Goal: Ask a question

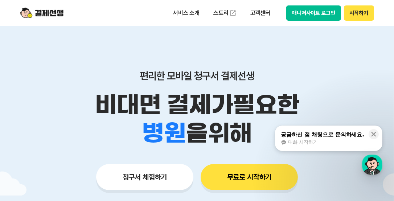
click at [316, 14] on button "매니저사이트 로그인" at bounding box center [313, 12] width 55 height 15
click at [355, 13] on button "시작하기" at bounding box center [359, 12] width 30 height 15
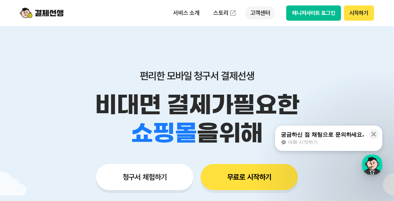
click at [257, 12] on p "고객센터" at bounding box center [260, 13] width 30 height 13
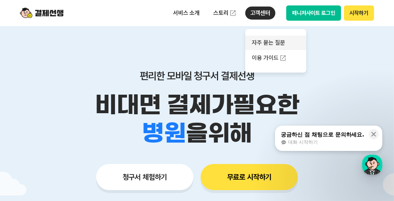
click at [272, 43] on link "자주 묻는 질문" at bounding box center [275, 43] width 61 height 15
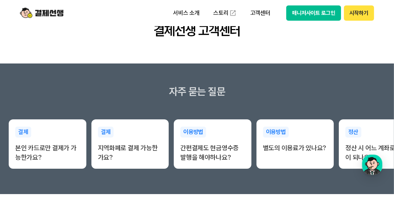
scroll to position [36, 0]
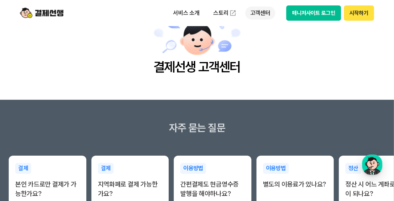
click at [260, 13] on p "고객센터" at bounding box center [260, 13] width 30 height 13
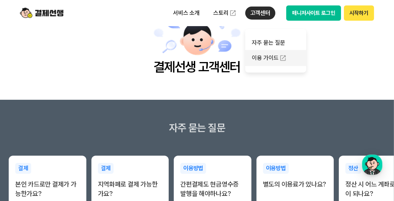
click at [266, 57] on link "이용 가이드" at bounding box center [275, 58] width 61 height 16
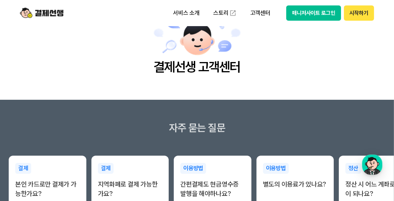
click at [302, 15] on button "매니저사이트 로그인" at bounding box center [313, 12] width 55 height 15
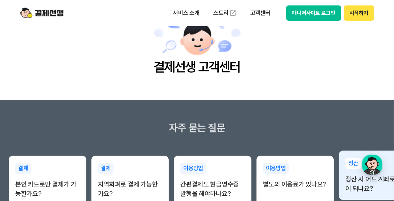
click at [369, 189] on p "정산 시 어느 계좌로 입금이 되나요?" at bounding box center [377, 183] width 65 height 19
click at [356, 176] on p "정산 시 어느 계좌로 입금이 되나요?" at bounding box center [377, 183] width 65 height 19
click at [358, 178] on p "정산 시 어느 계좌로 입금이 되나요?" at bounding box center [377, 183] width 65 height 19
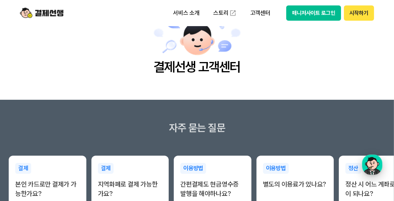
click at [372, 163] on div "button" at bounding box center [372, 164] width 20 height 20
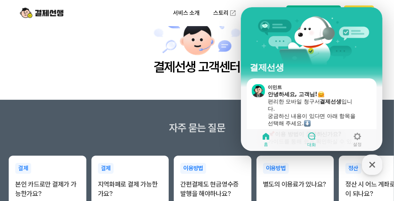
click at [309, 138] on icon at bounding box center [311, 135] width 7 height 7
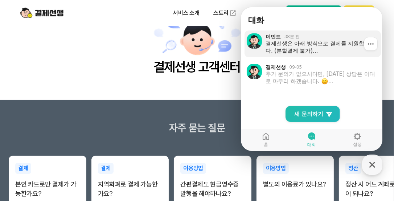
click at [297, 51] on div "결제선생은 아래 방식으로 결제를 지원합니다. (분할결제 불가) 간편결제 앱카드, [DOMAIN_NAME], 카카오페이, 네이버페이 지원합니다.…" at bounding box center [320, 47] width 110 height 15
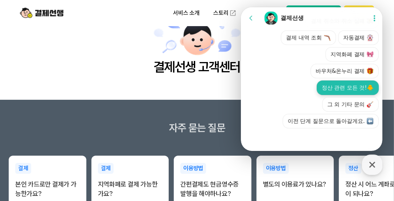
scroll to position [452, 0]
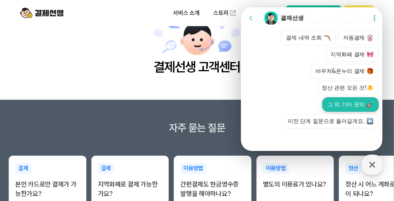
click at [343, 104] on button "그 외 기타 문의" at bounding box center [350, 104] width 57 height 15
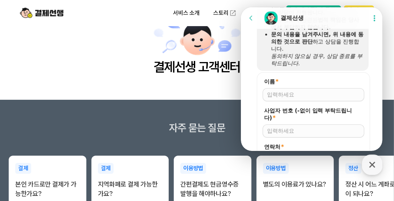
scroll to position [524, 0]
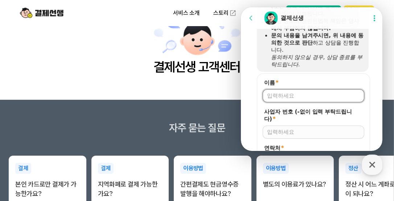
click at [295, 99] on input "이름 *" at bounding box center [313, 95] width 93 height 7
type input "[PERSON_NAME]"
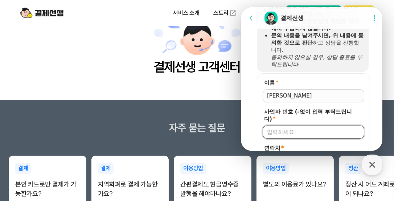
click at [285, 136] on input "사업자 번호 (-없이 입력 부탁드립니다) *" at bounding box center [313, 131] width 93 height 7
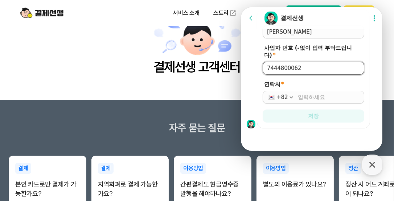
type input "7444800062"
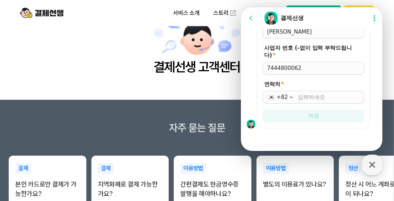
click at [295, 97] on div "+82" at bounding box center [313, 97] width 102 height 13
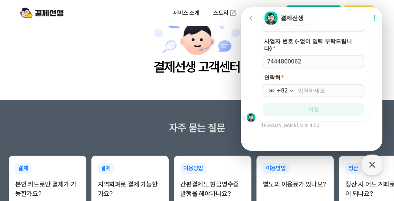
scroll to position [603, 0]
click at [292, 92] on icon "button" at bounding box center [290, 90] width 7 height 7
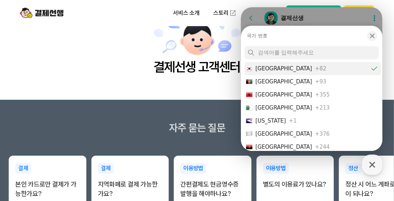
click at [283, 69] on div "[GEOGRAPHIC_DATA]" at bounding box center [283, 68] width 57 height 7
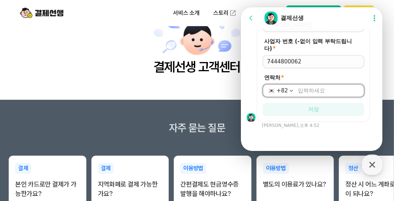
click at [306, 87] on input "연락처 *" at bounding box center [328, 90] width 62 height 7
type input "[PHONE_NUMBER]"
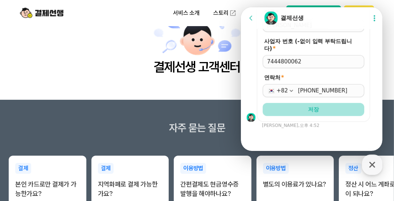
click at [316, 111] on span "저장" at bounding box center [313, 109] width 11 height 7
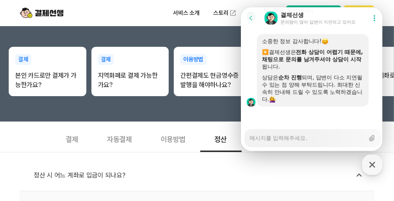
scroll to position [669, 0]
type textarea "x"
type textarea "dk"
type textarea "x"
type textarea "dks"
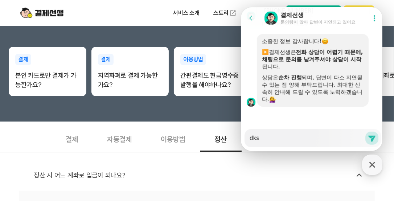
type textarea "x"
type textarea "dkss"
type textarea "x"
type textarea "dkssu"
type textarea "x"
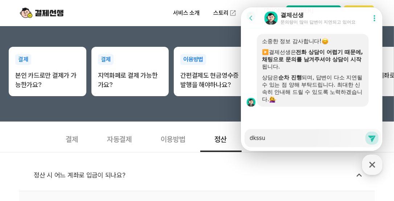
type textarea "dkssud"
type textarea "x"
type textarea "dkssu"
type textarea "x"
type textarea "dkss"
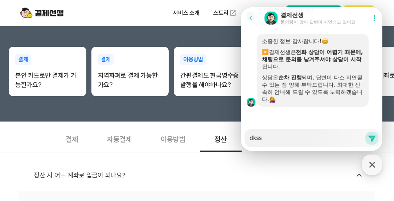
type textarea "x"
type textarea "dks"
type textarea "x"
type textarea "dk"
type textarea "x"
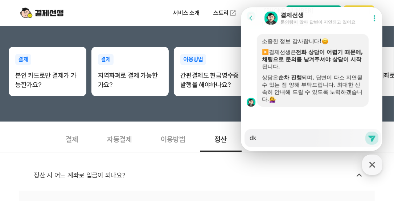
type textarea "d"
type textarea "x"
type textarea "d"
type textarea "x"
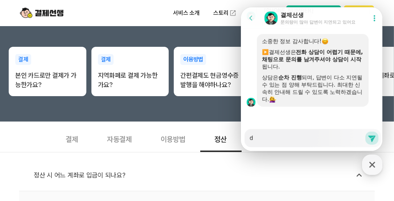
type textarea "du"
type textarea "x"
type textarea "dus"
type textarea "x"
type textarea "dust"
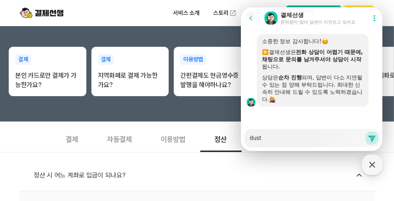
type textarea "x"
type textarea "dustp"
type textarea "x"
type textarea "dustpe"
type textarea "x"
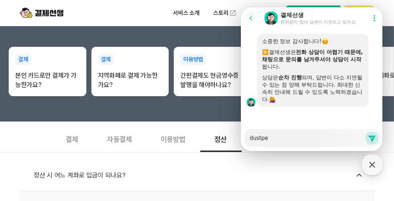
type textarea "dustpeo"
type textarea "x"
type textarea "dustpe"
type textarea "x"
type textarea "dustp"
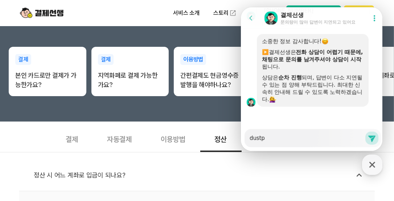
type textarea "x"
type textarea "dust"
type textarea "x"
type textarea "dus"
type textarea "x"
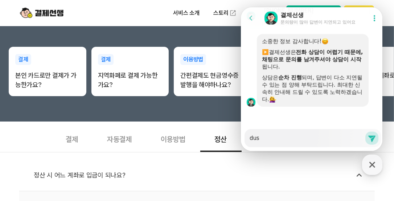
type textarea "du"
type textarea "x"
type textarea "d"
type textarea "x"
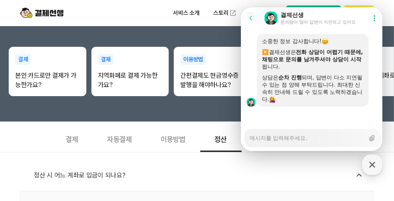
type textarea "ㅇ"
type textarea "x"
type textarea "여"
type textarea "x"
type textarea "연"
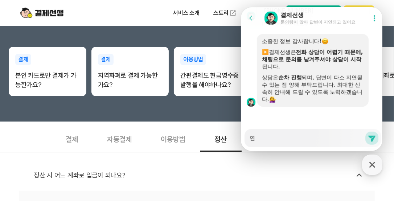
type textarea "x"
type textarea "연ㅅ"
type textarea "x"
type textarea "연세"
type textarea "x"
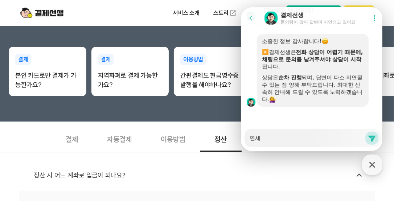
type textarea "연섿"
type textarea "x"
type textarea "연세대"
type textarea "x"
type textarea "연세대"
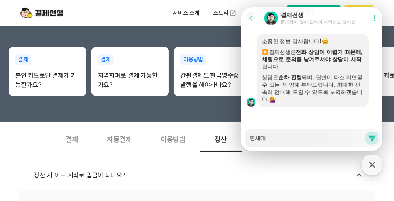
type textarea "x"
type textarea "연세대 ㅂ"
type textarea "x"
type textarea "연세대 보"
type textarea "x"
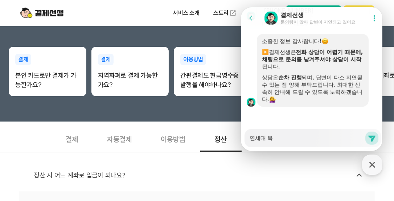
type textarea "연세대 보거"
type textarea "x"
type textarea "연세대 보건"
type textarea "x"
type textarea "연세대 보건ㅅ"
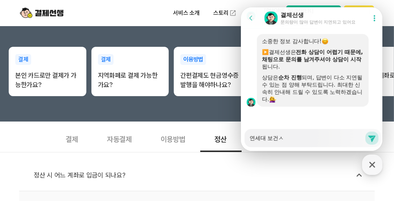
type textarea "x"
type textarea "연세대 보건세"
type textarea "x"
type textarea "연세대 보건센"
type textarea "x"
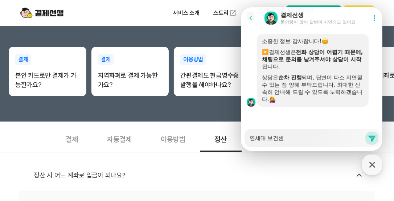
type textarea "연세대 보건센ㅌ"
type textarea "x"
type textarea "연세대 보건센터"
type textarea "x"
type textarea "연세대 ㄱ보건센터"
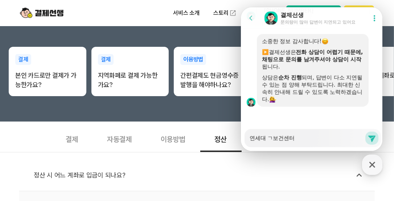
type textarea "x"
type textarea "연세대 가보건센터"
type textarea "x"
type textarea "연세대 갓보건센터"
type textarea "x"
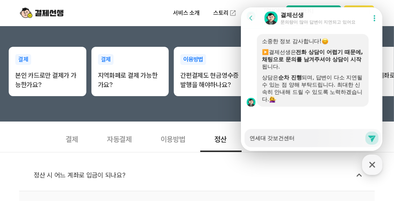
type textarea "연세대 가스보건센터"
type textarea "x"
type textarea "연세대 가습보건센터"
type textarea "x"
type textarea "연세대 가습ㄱ보건센터"
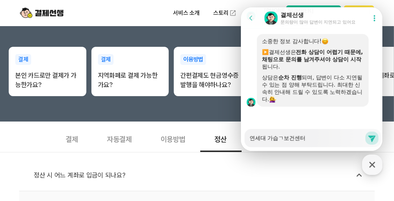
type textarea "x"
type textarea "연세대 가습기보건센터"
type textarea "x"
type textarea "연세대 가습기사보건센터"
type textarea "x"
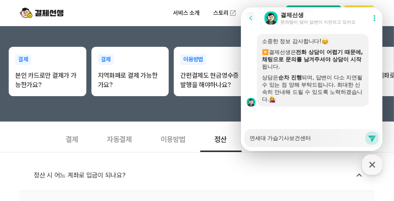
type textarea "연세대 가습기살보건센터"
type textarea "x"
type textarea "연세대 가습기삵보건센터"
type textarea "x"
type textarea "연세대 가습기살규보건센터"
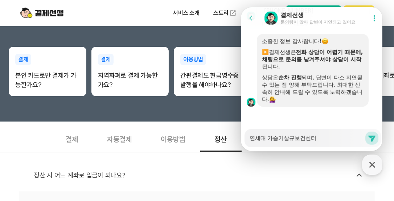
type textarea "x"
type textarea "연세대 가습기살균보건센터"
type textarea "x"
type textarea "연세대 가습기살귡보건센터"
type textarea "x"
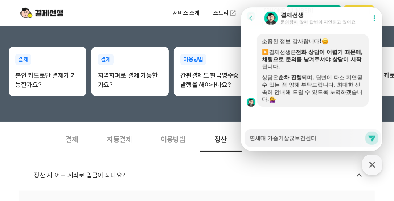
type textarea "연세대 가습기살균제보건센터"
type textarea "x"
type textarea "연세대 가습기살균제 보건센터"
type textarea "x"
type textarea "연세대 가습기살균제 보건센터ㅇ"
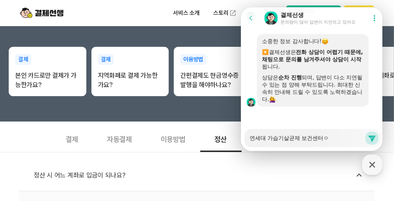
type textarea "x"
type textarea "연세대 가습기살균제 보건센터에"
type textarea "x"
type textarea "연세대 가습기살균제 보건센터엣"
type textarea "x"
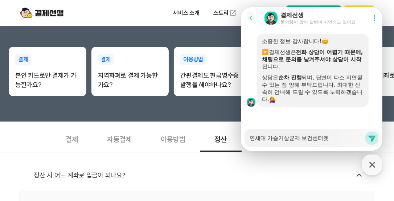
type textarea "연세대 가습기살균제 보건센터에서"
type textarea "x"
type textarea "연세대 가습기살균제 보건센터에서"
type textarea "x"
type textarea "연세대 가습기살균제 보건센터에서 사"
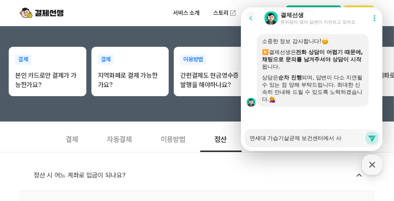
type textarea "x"
type textarea "연세대 가습기살균제 보건센터에서 상"
type textarea "x"
type textarea "연세대 가습기살균제 보건센터에서 상ㄷ"
type textarea "x"
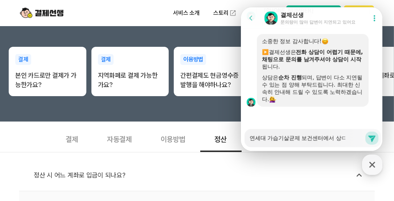
type textarea "연세대 가습기살균제 보건센터에서 상다"
type textarea "x"
type textarea "연세대 가습기살균제 보건센터에서 상담"
type textarea "x"
type textarea "연세대 가습기살균제 보건센터에서 상담ㄹ"
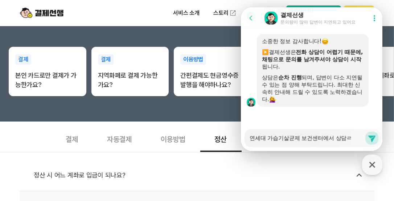
type textarea "x"
type textarea "연세대 가습기살균제 보건센터에서 상담료"
type textarea "x"
type textarea "연세대 가습기살균제 보건센터에서 상담룔"
type textarea "x"
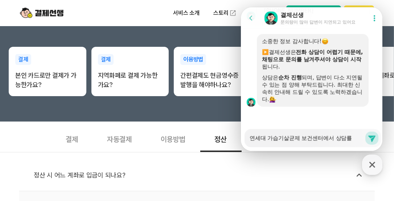
type textarea "연세대 가습기살균제 보건센터에서 상담료르"
type textarea "x"
type textarea "연세대 가습기살균제 보건센터에서 상담료를"
type textarea "x"
type textarea "연세대 가습기살균제 보건센터에서 상담료를"
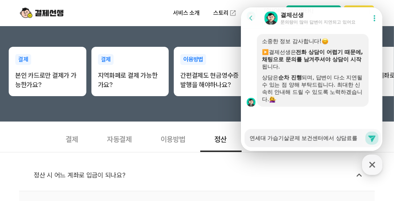
type textarea "x"
type textarea "연세대 가습기살균제 보건센터에서 상담료를 ㅇ"
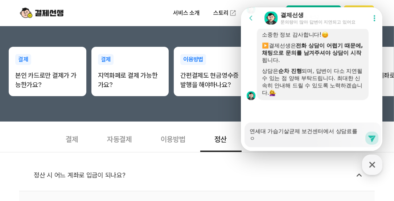
type textarea "x"
type textarea "연세대 가습기살균제 보건센터에서 상담료를 우"
type textarea "x"
type textarea "연세대 가습기살균제 보건센터에서 상담료를 울"
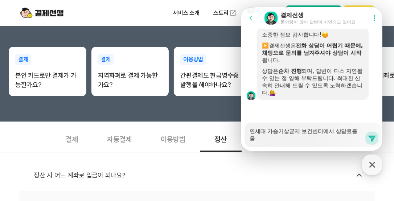
type textarea "x"
type textarea "연세대 가습기살균제 보건센터에서 상담료를 우리"
type textarea "x"
type textarea "연세대 가습기살균제 보건센터에서 상담료를 우맄"
type textarea "x"
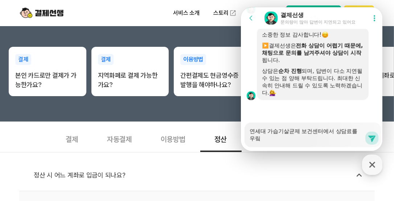
type textarea "연세대 가습기살균제 보건센터에서 상담료를 우리카"
type textarea "x"
type textarea "연세대 가습기살균제 보건센터에서 상담료를 우리칻"
type textarea "x"
type textarea "연세대 가습기살균제 보건센터에서 상담료를 우리카드"
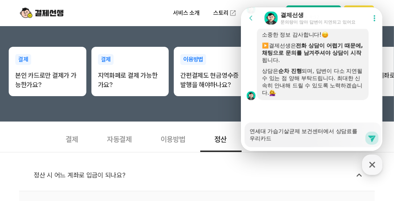
type textarea "x"
type textarea "연세대 가습기살균제 보건센터에서 상담료를 우리카들"
type textarea "x"
type textarea "연세대 가습기살균제 보건센터에서 상담료를 우리카드로"
type textarea "x"
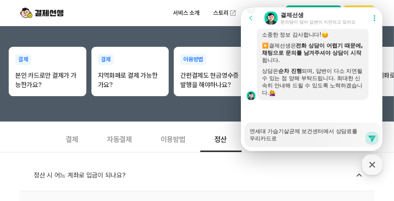
type textarea "연세대 가습기살균제 보건센터에서 상담료를 우리카드로"
type textarea "x"
type textarea "연세대 가습기살균제 보건센터에서 상담료를 우리카드로 ㄱ"
type textarea "x"
type textarea "연세대 가습기살균제 보건센터에서 상담료를 우리카드로 겨"
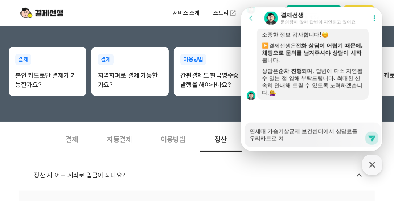
type textarea "x"
type textarea "연세대 가습기살균제 보건센터에서 상담료를 우리카드로 견"
type textarea "x"
type textarea "연세대 가습기살균제 보건센터에서 상담료를 우리카드로 견ㄹ"
type textarea "x"
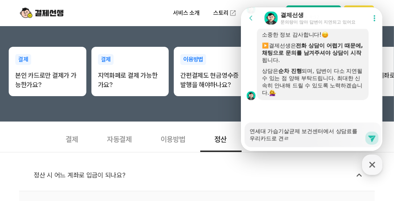
type textarea "연세대 가습기살균제 보건센터에서 상담료를 우리카드로 견레"
type textarea "x"
type textarea "연세대 가습기살균제 보건센터에서 상담료를 우리카드로 견ㄹ"
type textarea "x"
type textarea "연세대 가습기살균제 보건센터에서 상담료를 우리카드로 견"
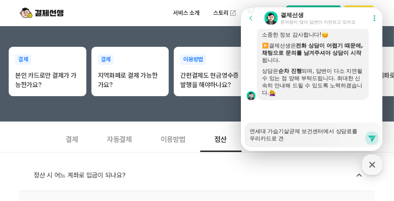
type textarea "x"
type textarea "연세대 가습기살균제 보건센터에서 상담료를 우리카드로"
type textarea "x"
type textarea "연세대 가습기살균제 보건센터에서 상담료를 우리카드로 ㄱ"
type textarea "x"
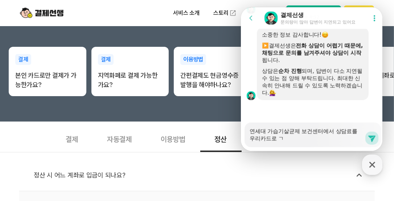
type textarea "연세대 가습기살균제 보건센터에서 상담료를 우리카드로 겨"
type textarea "x"
type textarea "연세대 가습기살균제 보건센터에서 상담료를 우리카드로 결"
type textarea "x"
type textarea "연세대 가습기살균제 보건센터에서 상담료를 우리카드로 결ㅈ"
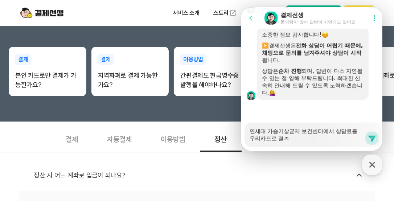
type textarea "x"
type textarea "연세대 가습기살균제 보건센터에서 상담료를 우리카드로 결제"
type textarea "x"
type textarea "연세대 가습기살균제 보건센터에서 상담료를 우리카드로 결젷"
type textarea "x"
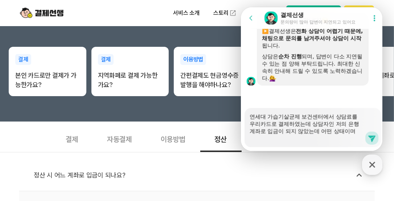
scroll to position [690, 0]
drag, startPoint x: 250, startPoint y: 123, endPoint x: 278, endPoint y: 121, distance: 28.7
click at [250, 124] on textarea "연세대 가습기살균제 보건센터에서 상담료를 우리카드로 결제하였는데 상담자인 저의 은행계좌로 입금이 되지 않았는데 어떤 상태이며 무엇을 어떻게 확…" at bounding box center [306, 125] width 115 height 34
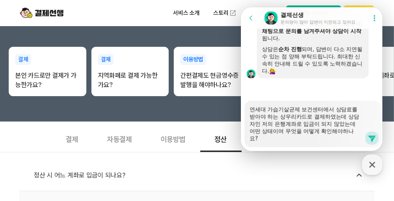
scroll to position [697, 0]
click at [343, 124] on textarea "연세대 가습기살균제 보건센터에서 상담료를 받아야 하는 상담자입니다. 보건센터에서 우리카드로 결제하였는데 상담자인 저의 은행계좌로 입금이 되지 …" at bounding box center [306, 121] width 115 height 41
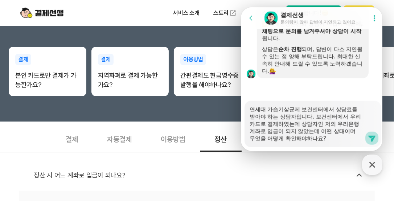
click at [365, 140] on button "Send new message" at bounding box center [371, 138] width 13 height 13
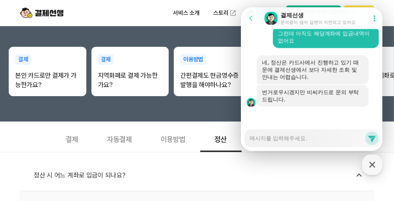
scroll to position [1597, 0]
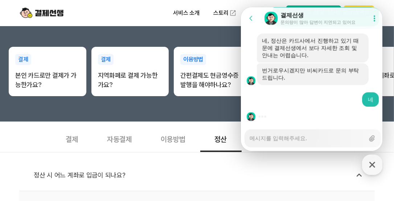
click at [154, 17] on div "서비스 소개 스토리 고객센터 매니저사이트 로그인 시작하기" at bounding box center [196, 13] width 371 height 26
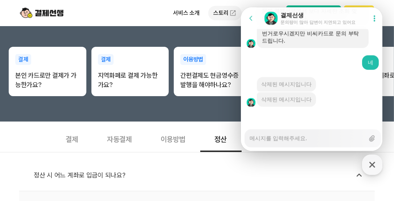
scroll to position [1634, 0]
click at [298, 139] on textarea "Messenger Input Textarea" at bounding box center [306, 135] width 115 height 12
drag, startPoint x: 48, startPoint y: 157, endPoint x: 106, endPoint y: 13, distance: 154.9
click at [106, 13] on div "서비스 소개 스토리 고객센터 매니저사이트 로그인 시작하기" at bounding box center [196, 13] width 371 height 26
click at [272, 136] on textarea "Messenger Input Textarea" at bounding box center [306, 135] width 115 height 12
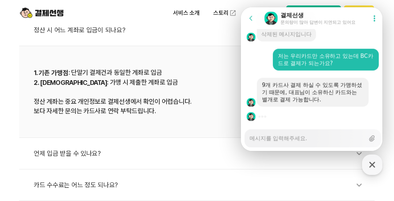
scroll to position [1699, 0]
click at [268, 138] on textarea "Messenger Input Textarea" at bounding box center [306, 135] width 115 height 12
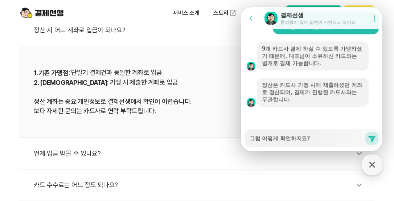
scroll to position [1735, 0]
click at [376, 139] on button "Send new message" at bounding box center [371, 138] width 13 height 13
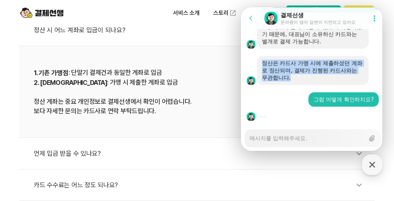
drag, startPoint x: 262, startPoint y: 62, endPoint x: 353, endPoint y: 78, distance: 92.7
click at [353, 78] on div "정산은 카드사 가맹 시에 제출하셨던 계좌로 정산되며, 결제가 진행된 카드사와는 무관합니다." at bounding box center [312, 70] width 102 height 22
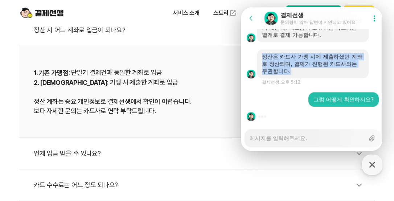
scroll to position [1764, 0]
drag, startPoint x: 353, startPoint y: 78, endPoint x: 322, endPoint y: 57, distance: 37.9
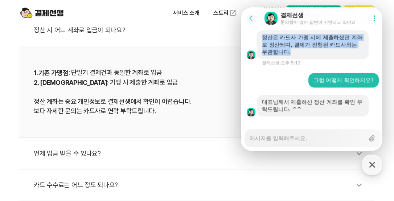
copy div "정산은 카드사 가맹 시에 제출하셨던 계좌로 정산되며, 결제가 진행된 카드사와는 무관합니다."
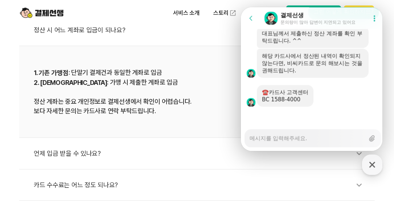
scroll to position [1851, 0]
click at [270, 136] on textarea "Messenger Input Textarea" at bounding box center [306, 135] width 115 height 12
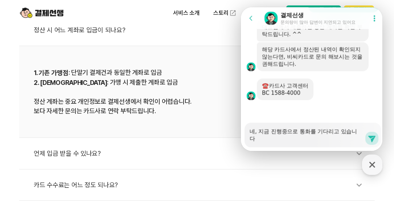
scroll to position [1858, 0]
click at [370, 140] on icon at bounding box center [371, 139] width 7 height 7
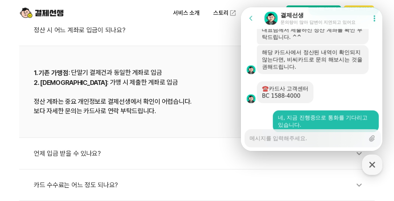
scroll to position [1844, 0]
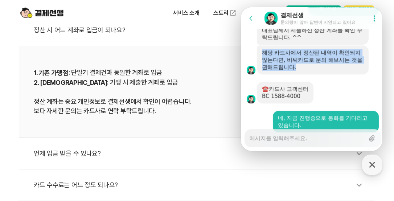
drag, startPoint x: 261, startPoint y: 63, endPoint x: 352, endPoint y: 79, distance: 92.1
click at [352, 74] on div "해당 카드사에서 정산된 내역이 확인되지 않는다면, 비씨카드로 문의 해보시는 것을 권해드립니다." at bounding box center [312, 59] width 112 height 29
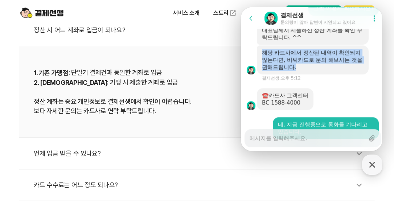
drag, startPoint x: 352, startPoint y: 79, endPoint x: 331, endPoint y: 68, distance: 23.4
copy div "해당 카드사에서 정산된 내역이 확인되지 않는다면, 비씨카드로 문의 해보시는 것을 권해드립니다."
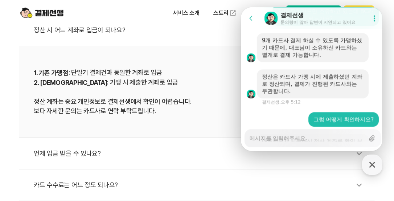
scroll to position [1735, 0]
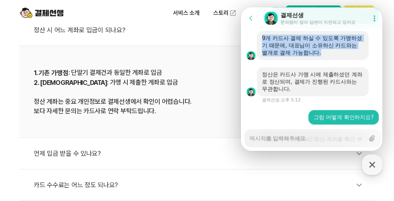
drag, startPoint x: 260, startPoint y: 47, endPoint x: 344, endPoint y: 62, distance: 85.4
click at [344, 60] on div "9개 카드사 결제 하실 수 있도록 가맹하셨기 때문에, 대표님이 소유하신 카드와는 별개로 결제 가능합니다." at bounding box center [312, 45] width 112 height 29
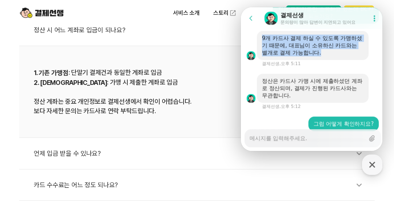
drag, startPoint x: 344, startPoint y: 62, endPoint x: 312, endPoint y: 55, distance: 32.6
copy div "9개 카드사 결제 하실 수 있도록 가맹하셨기 때문에, 대표님이 소유하신 카드와는 별개로 결제 가능합니다."
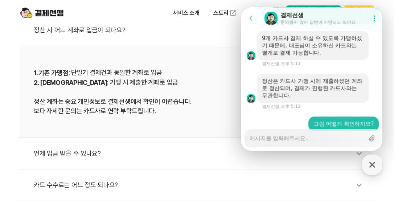
click at [284, 138] on textarea "Messenger Input Textarea" at bounding box center [306, 135] width 115 height 12
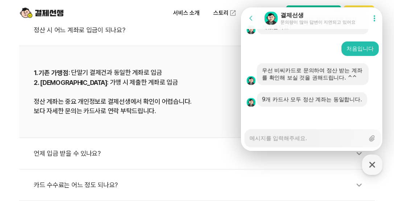
scroll to position [2164, 0]
click at [269, 137] on textarea "Messenger Input Textarea" at bounding box center [306, 135] width 115 height 12
click at [373, 137] on icon at bounding box center [371, 138] width 9 height 9
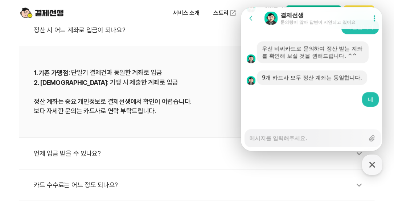
click at [285, 138] on textarea "Messenger Input Textarea" at bounding box center [306, 135] width 115 height 12
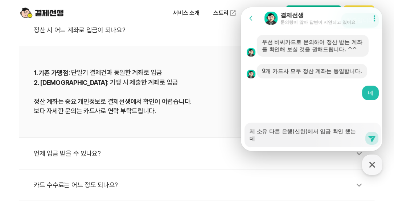
scroll to position [2192, 0]
click at [298, 140] on textarea "제 소유 다른 은행(신한)에서 입금 확인 했는데 288000원이 아닌" at bounding box center [306, 133] width 115 height 20
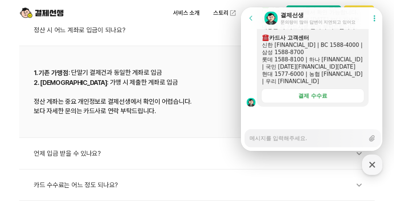
scroll to position [2379, 0]
click at [317, 96] on div "결제 수수료" at bounding box center [312, 95] width 29 height 7
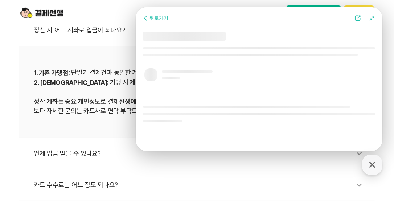
scroll to position [2206, 0]
click at [337, 161] on div "언제 입금 받을 수 있나요?" at bounding box center [201, 153] width 334 height 17
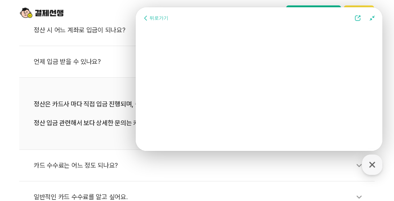
click at [144, 17] on icon at bounding box center [145, 18] width 7 height 7
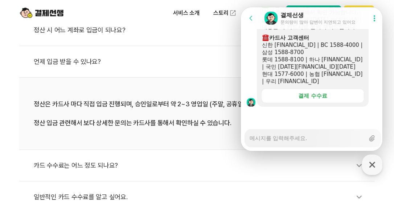
scroll to position [2379, 0]
click at [277, 135] on textarea "Messenger Input Textarea" at bounding box center [306, 135] width 115 height 12
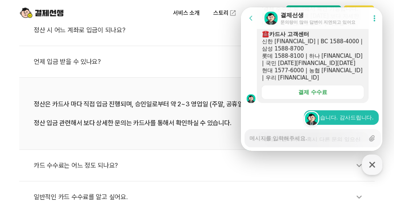
scroll to position [2430, 0]
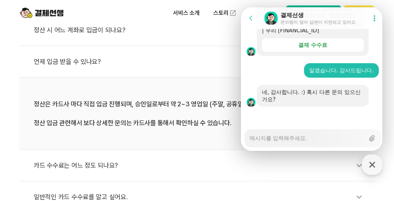
click at [296, 135] on textarea "Messenger Input Textarea" at bounding box center [306, 135] width 115 height 12
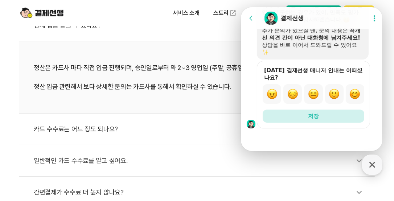
scroll to position [2688, 0]
click at [331, 94] on img "button" at bounding box center [333, 93] width 11 height 11
click at [352, 96] on img "button" at bounding box center [354, 93] width 11 height 11
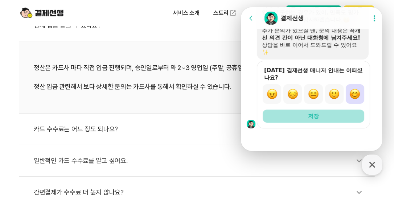
click at [334, 116] on button "저장" at bounding box center [313, 116] width 102 height 13
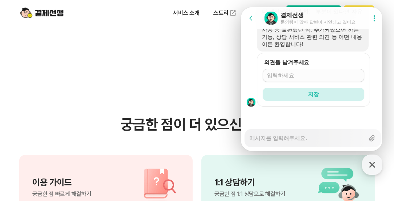
scroll to position [526, 0]
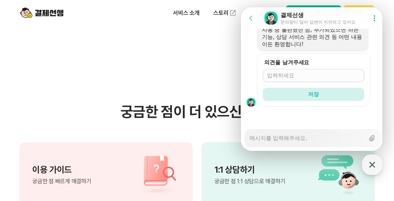
click at [181, 63] on section "궁금한 점이 더 있으신가요? 이용 가이드 궁금한 점 빠르게 해결하기 1:1 상담하기 궁금한 점 1:1 상담으로 해결하기 제휴 결제선생 파트너 …" at bounding box center [197, 192] width 394 height 367
drag, startPoint x: 272, startPoint y: 71, endPoint x: 271, endPoint y: 75, distance: 4.4
click at [271, 74] on div at bounding box center [313, 75] width 102 height 13
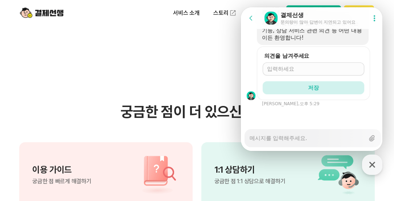
click at [270, 75] on div at bounding box center [313, 68] width 102 height 13
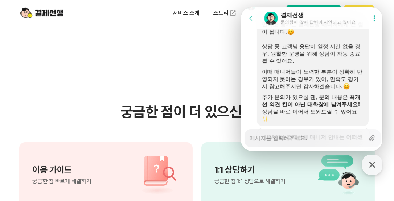
scroll to position [2651, 0]
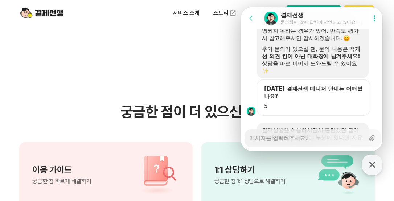
click at [277, 139] on textarea "Messenger Input Textarea" at bounding box center [306, 135] width 115 height 12
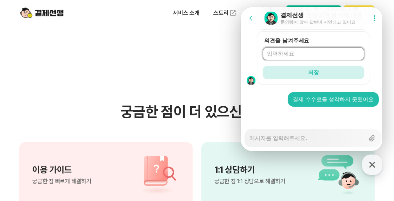
click at [288, 52] on input "의견을 남겨주세요" at bounding box center [313, 53] width 93 height 7
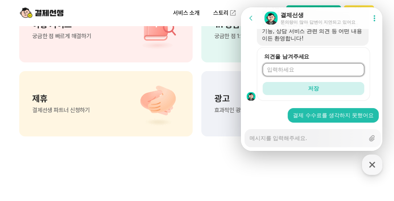
scroll to position [2817, 0]
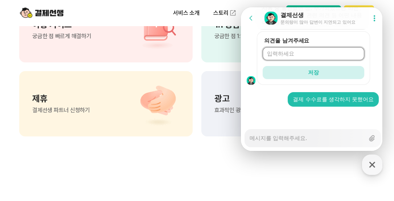
click at [284, 135] on textarea "Messenger Input Textarea" at bounding box center [306, 135] width 115 height 12
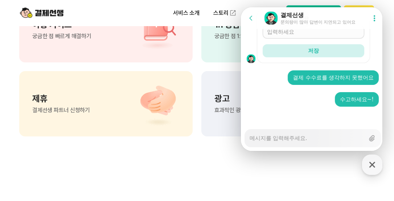
scroll to position [2839, 0]
click at [374, 163] on icon "button" at bounding box center [372, 165] width 6 height 6
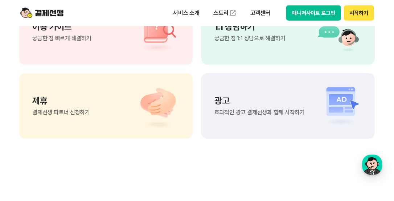
scroll to position [598, 0]
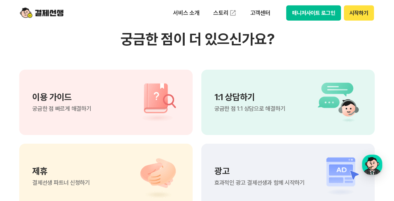
click at [259, 107] on span "궁금한 점 1:1 상담으로 해결하기" at bounding box center [249, 109] width 71 height 6
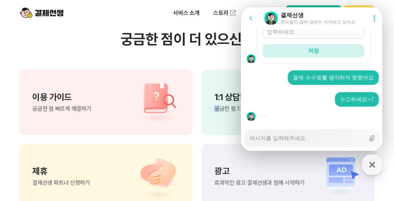
drag, startPoint x: 219, startPoint y: 115, endPoint x: 207, endPoint y: 121, distance: 13.6
click at [207, 121] on div "1:1 상담하기 궁금한 점 1:1 상담으로 해결하기" at bounding box center [287, 102] width 173 height 65
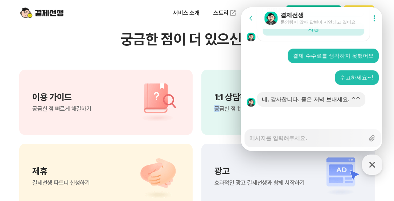
scroll to position [2861, 0]
click at [367, 164] on icon "button" at bounding box center [372, 164] width 13 height 13
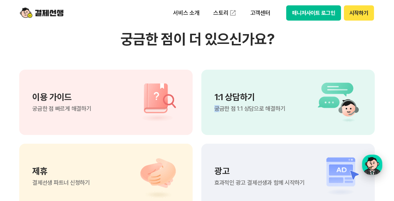
scroll to position [2869, 0]
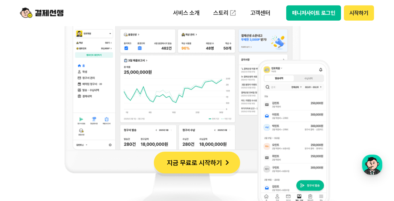
scroll to position [689, 0]
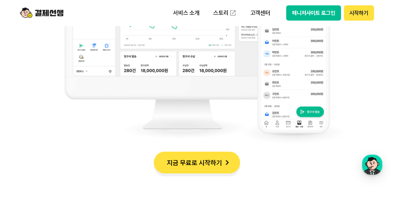
click at [212, 166] on button "지금 무료로 시작하기" at bounding box center [197, 163] width 86 height 22
